Goal: Task Accomplishment & Management: Manage account settings

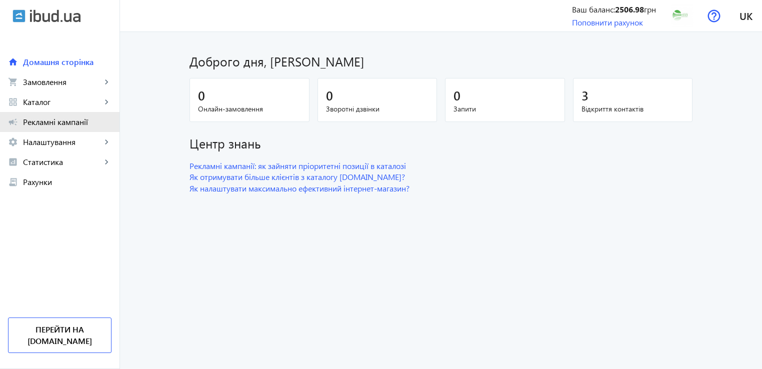
click at [68, 122] on span "Рекламні кампанії" at bounding box center [67, 122] width 88 height 10
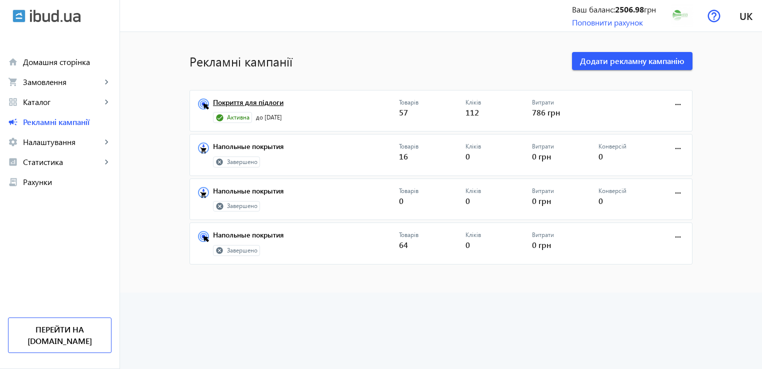
click at [266, 105] on link "Покриття для підлоги" at bounding box center [306, 105] width 186 height 14
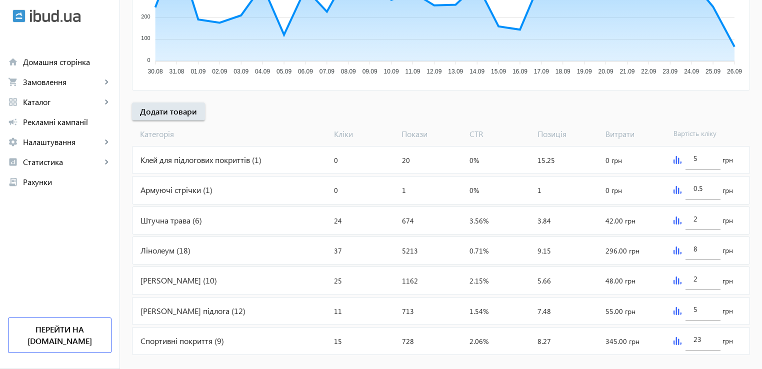
scroll to position [294, 0]
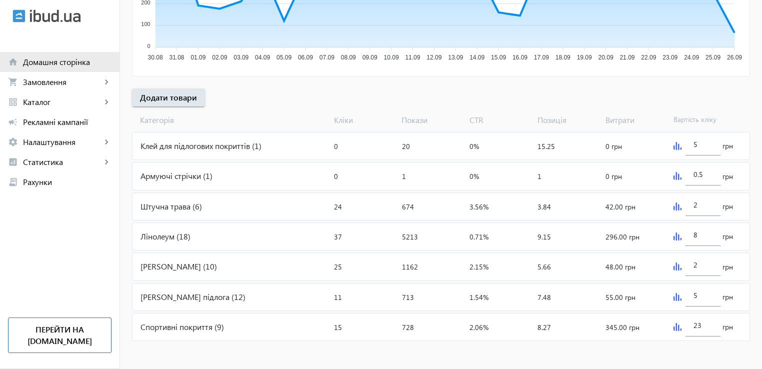
click at [56, 63] on span "Домашня сторінка" at bounding box center [67, 62] width 88 height 10
